Goal: Information Seeking & Learning: Find specific fact

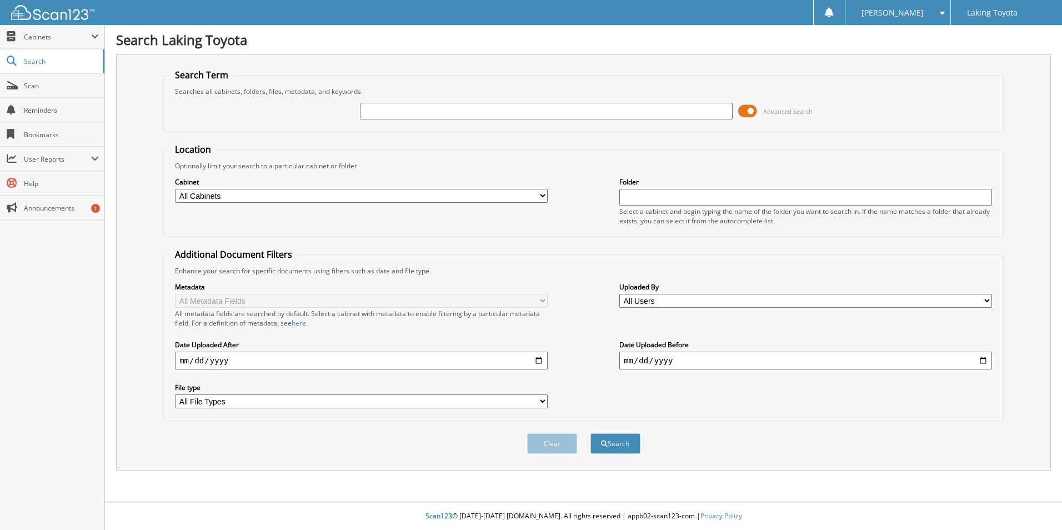
click at [378, 113] on input "text" at bounding box center [546, 111] width 373 height 17
type input "ZUDEL"
click at [591, 433] on button "Search" at bounding box center [616, 443] width 50 height 21
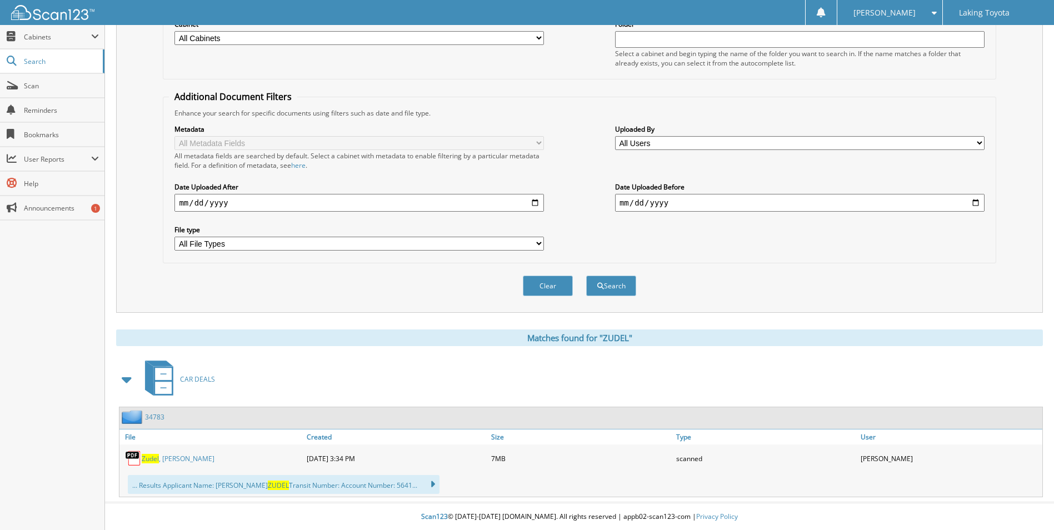
scroll to position [159, 0]
click at [162, 458] on link "[PERSON_NAME]" at bounding box center [178, 457] width 73 height 9
